Goal: Task Accomplishment & Management: Complete application form

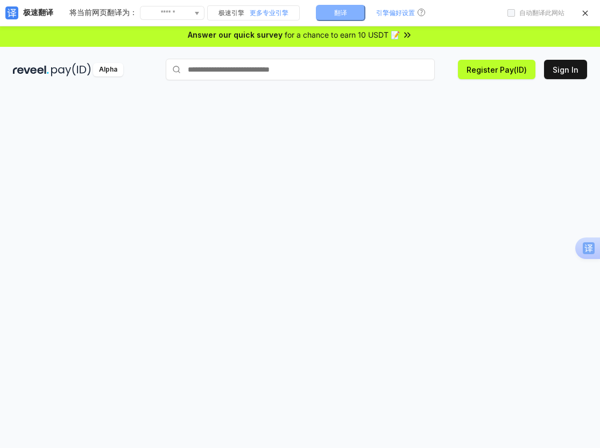
click at [347, 15] on button "翻译" at bounding box center [341, 13] width 50 height 16
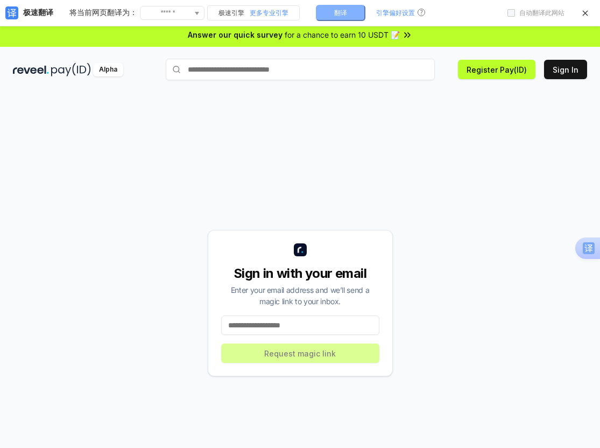
click at [333, 17] on button "翻译" at bounding box center [341, 13] width 50 height 16
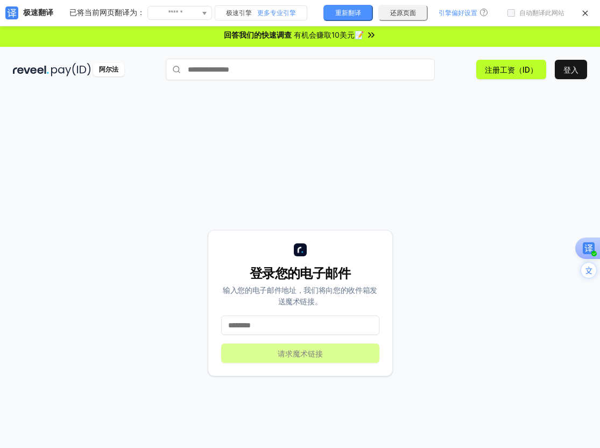
click at [334, 329] on input at bounding box center [300, 324] width 158 height 19
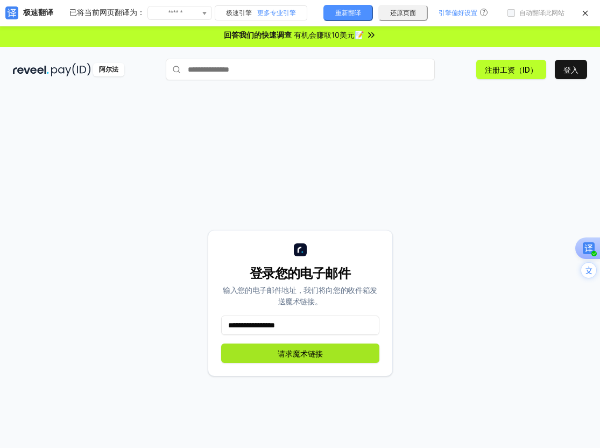
type input "**********"
click at [326, 356] on button "请求魔术链接" at bounding box center [300, 352] width 158 height 19
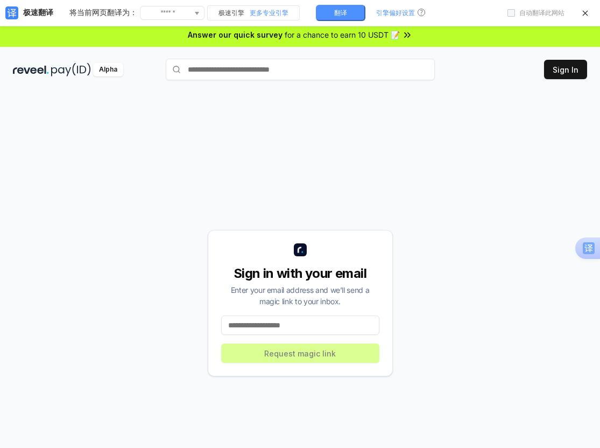
click at [345, 214] on div "Sign in with your email Enter your email address and we’ll send a magic link to…" at bounding box center [300, 303] width 574 height 396
click at [353, 15] on button "翻译" at bounding box center [341, 13] width 50 height 16
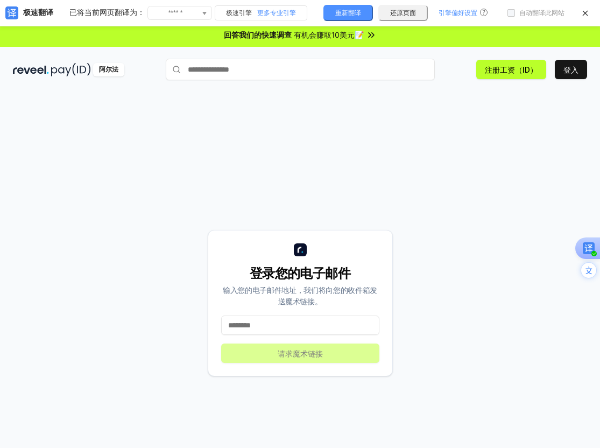
click at [325, 59] on input "text" at bounding box center [300, 70] width 269 height 22
